Goal: Find contact information: Find contact information

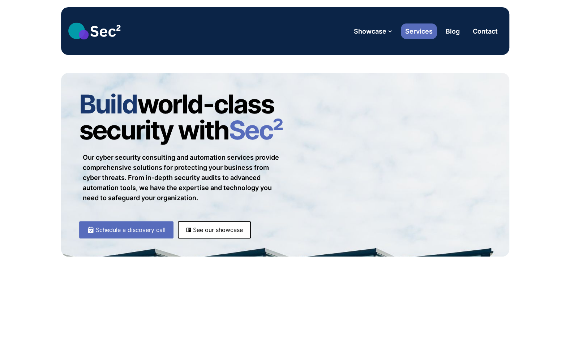
click at [377, 28] on link "Services" at bounding box center [419, 31] width 36 height 16
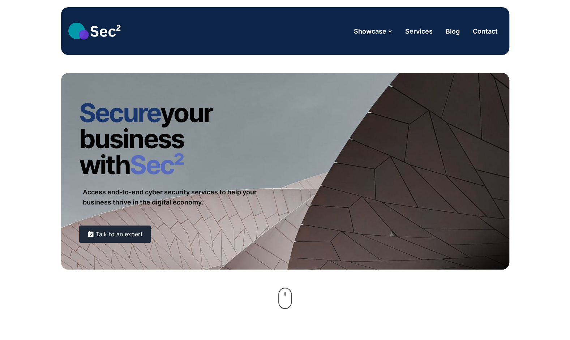
click at [129, 232] on link "Talk to an expert" at bounding box center [115, 234] width 72 height 17
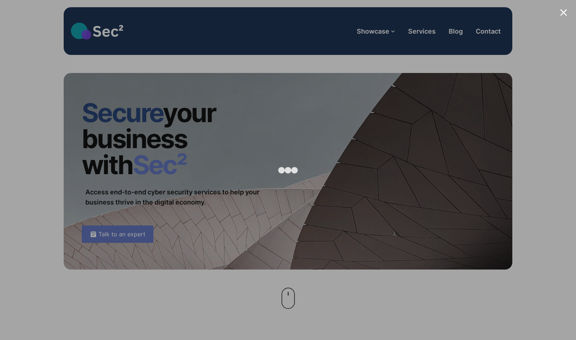
click at [492, 30] on div at bounding box center [288, 170] width 576 height 340
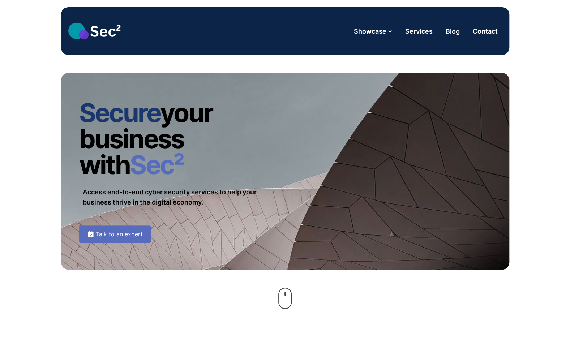
click at [492, 30] on link "Contact" at bounding box center [486, 31] width 34 height 16
